Goal: Navigation & Orientation: Find specific page/section

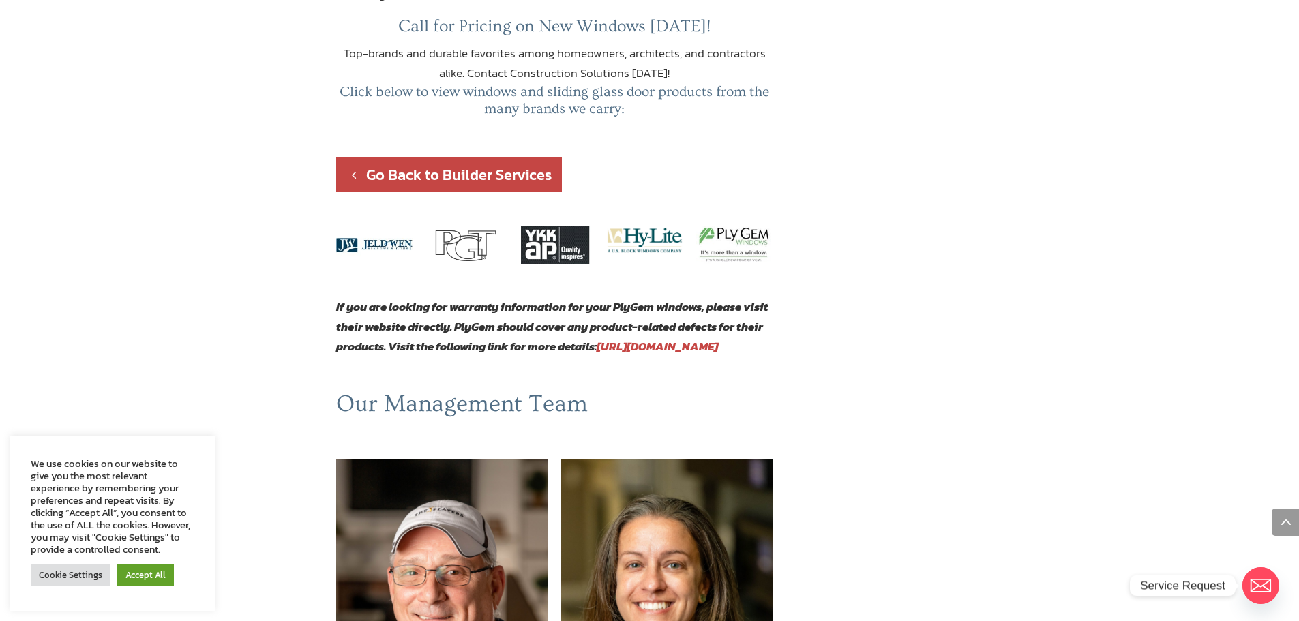
scroll to position [614, 0]
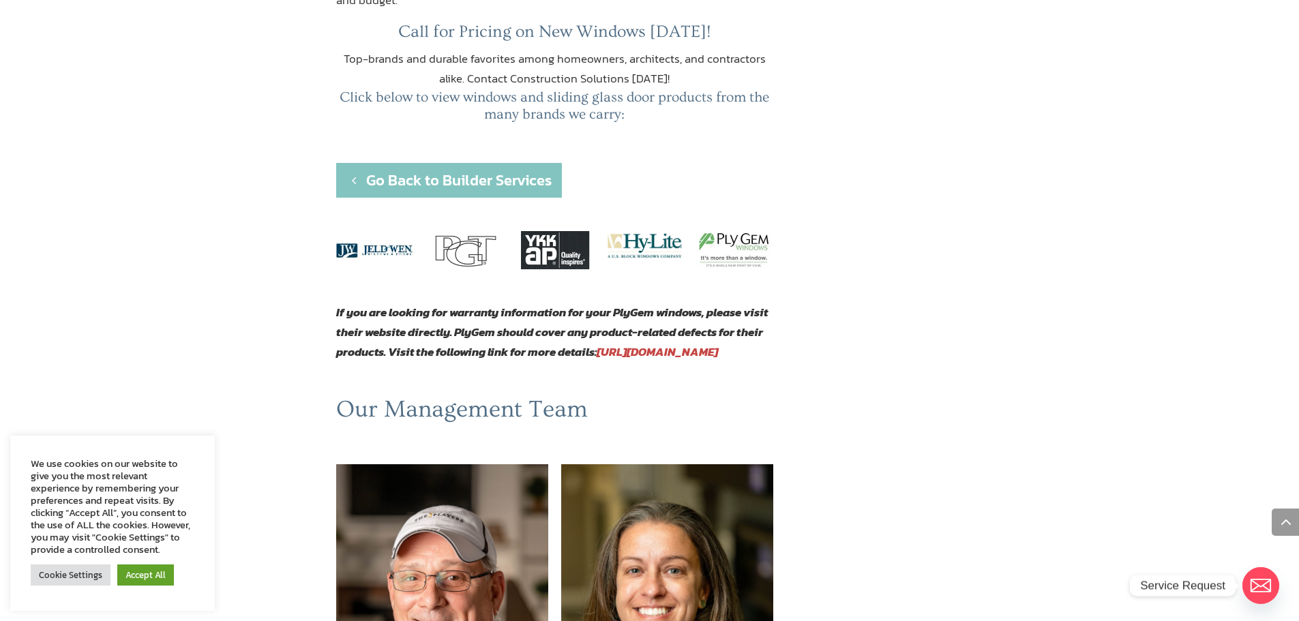
click at [458, 163] on link "Go Back to Builder Services" at bounding box center [449, 180] width 226 height 35
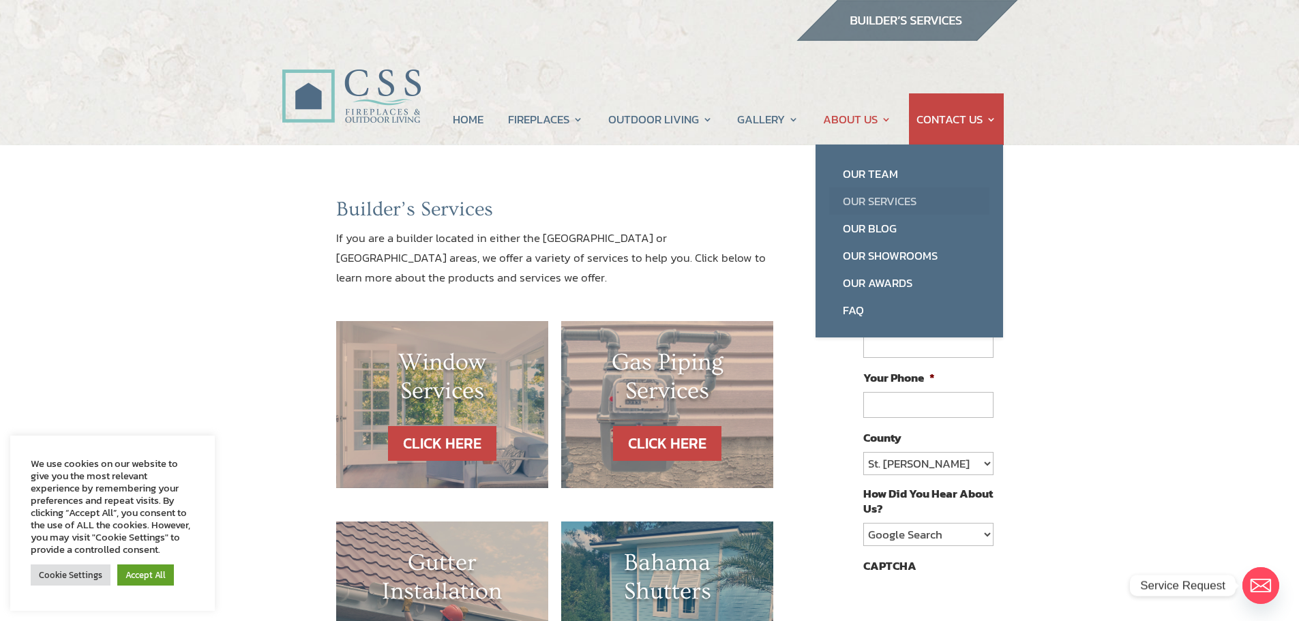
click at [866, 198] on link "Our Services" at bounding box center [909, 201] width 160 height 27
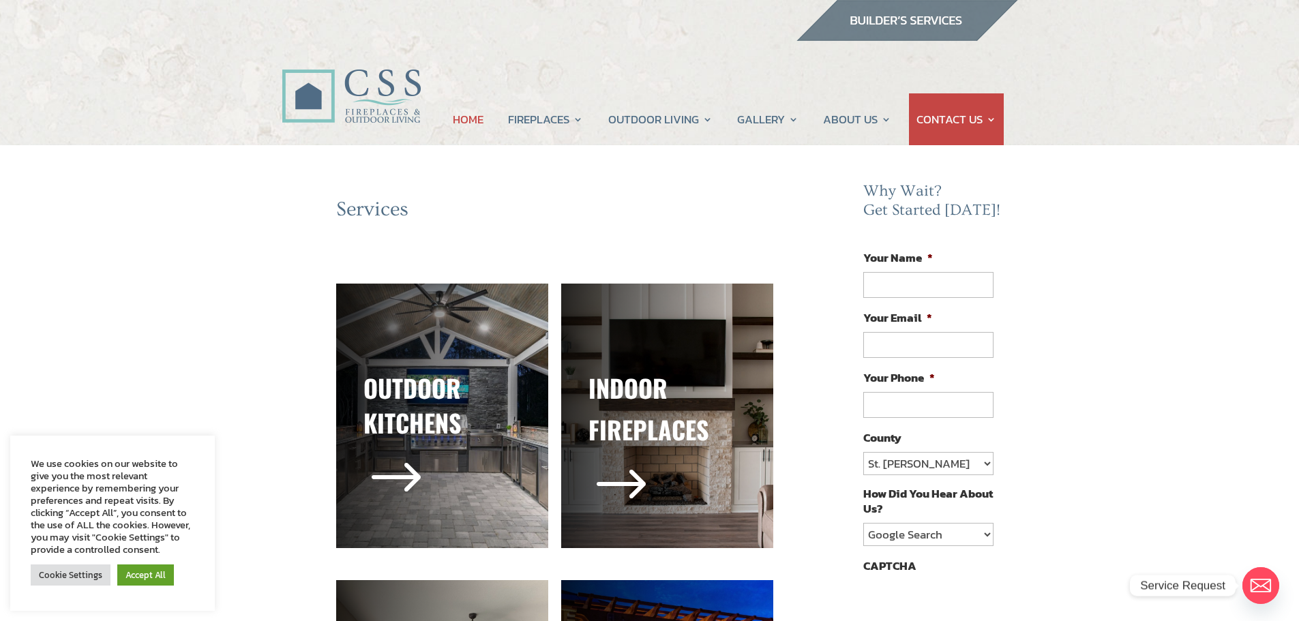
click at [453, 123] on link "HOME" at bounding box center [468, 119] width 31 height 52
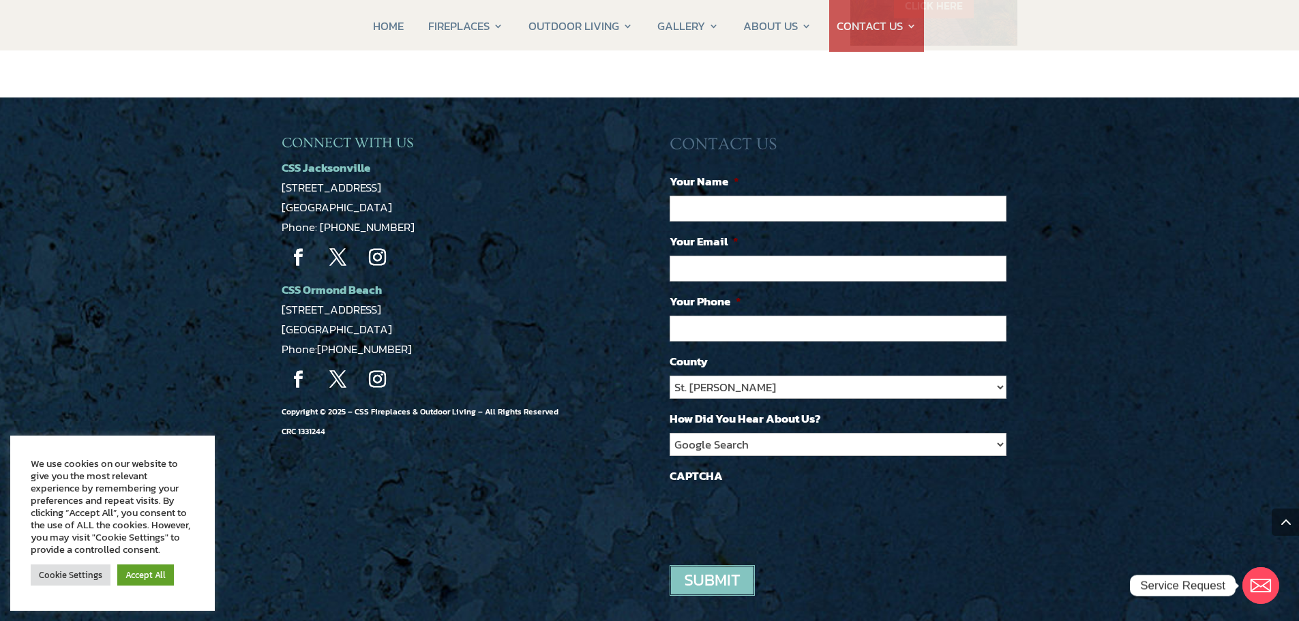
scroll to position [1202, 0]
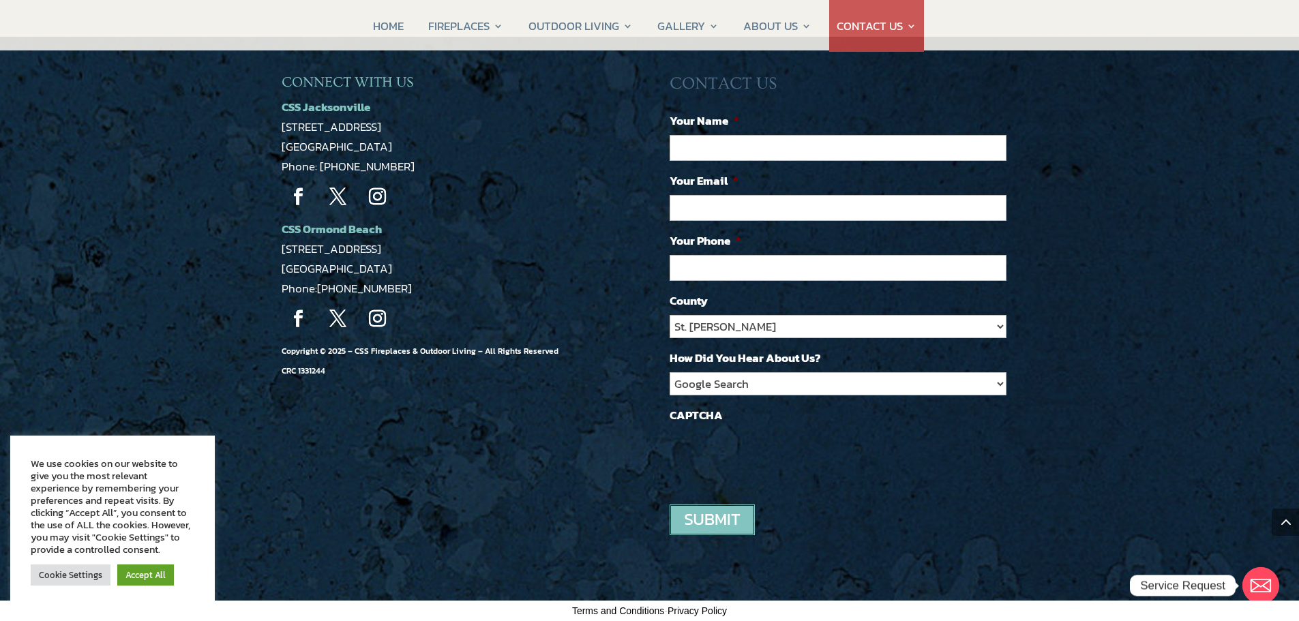
click at [361, 225] on strong "CSS Ormond Beach" at bounding box center [332, 229] width 100 height 18
